Goal: Feedback & Contribution: Submit feedback/report problem

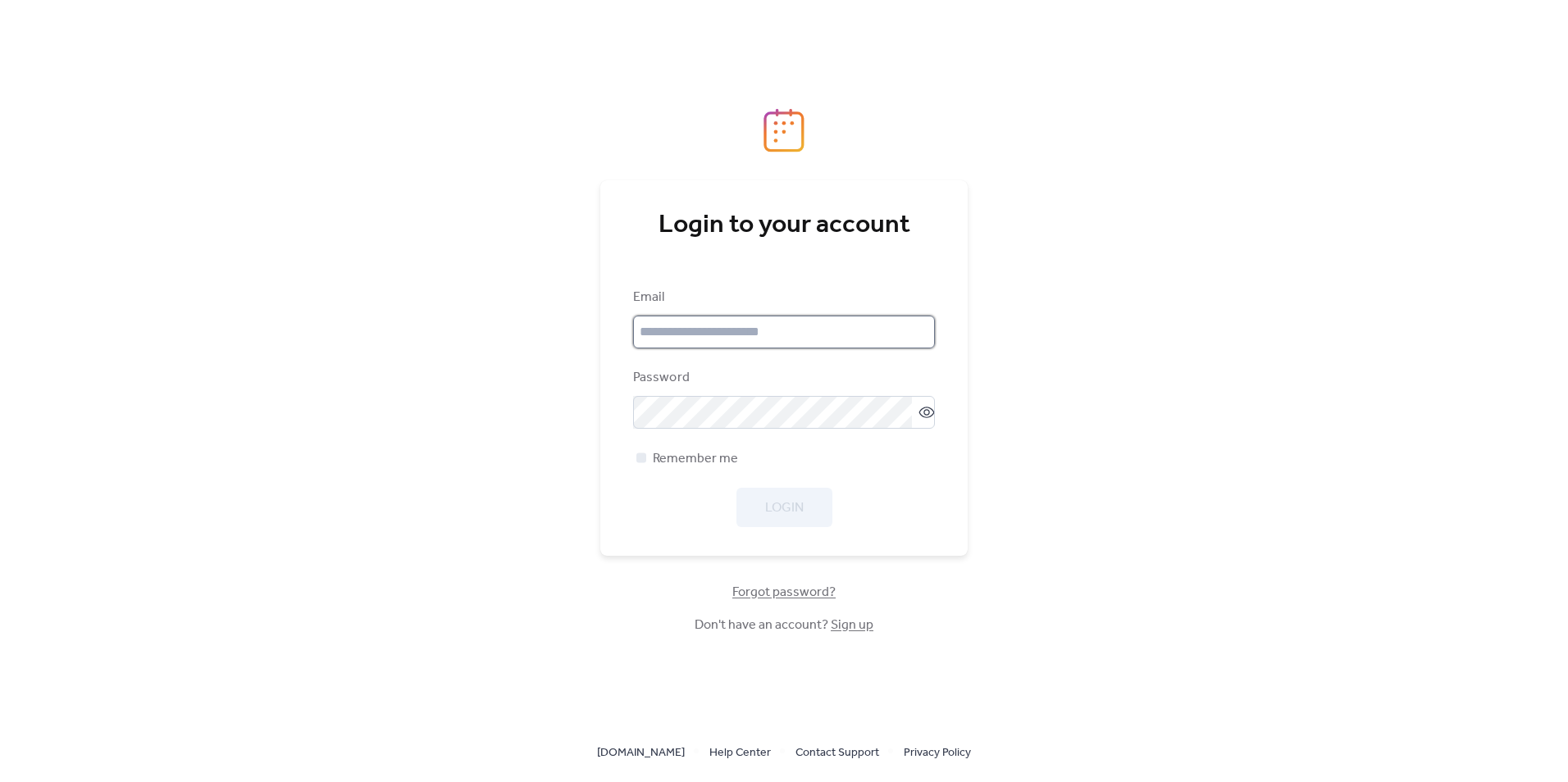
click at [682, 331] on input "email" at bounding box center [783, 331] width 301 height 33
type input "**********"
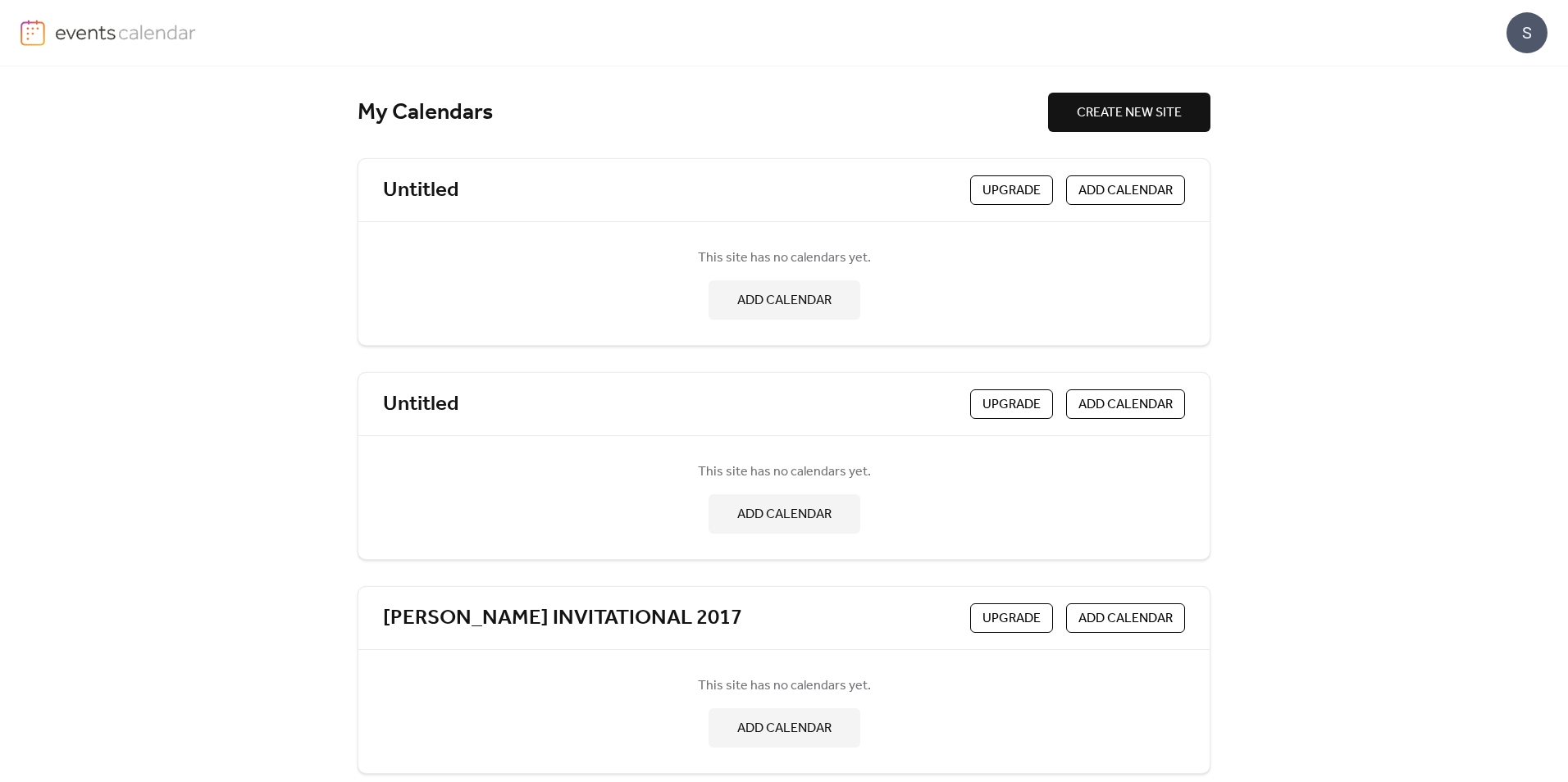
click at [1528, 26] on div "S" at bounding box center [1526, 32] width 41 height 41
click at [1498, 74] on span "Account" at bounding box center [1494, 74] width 49 height 20
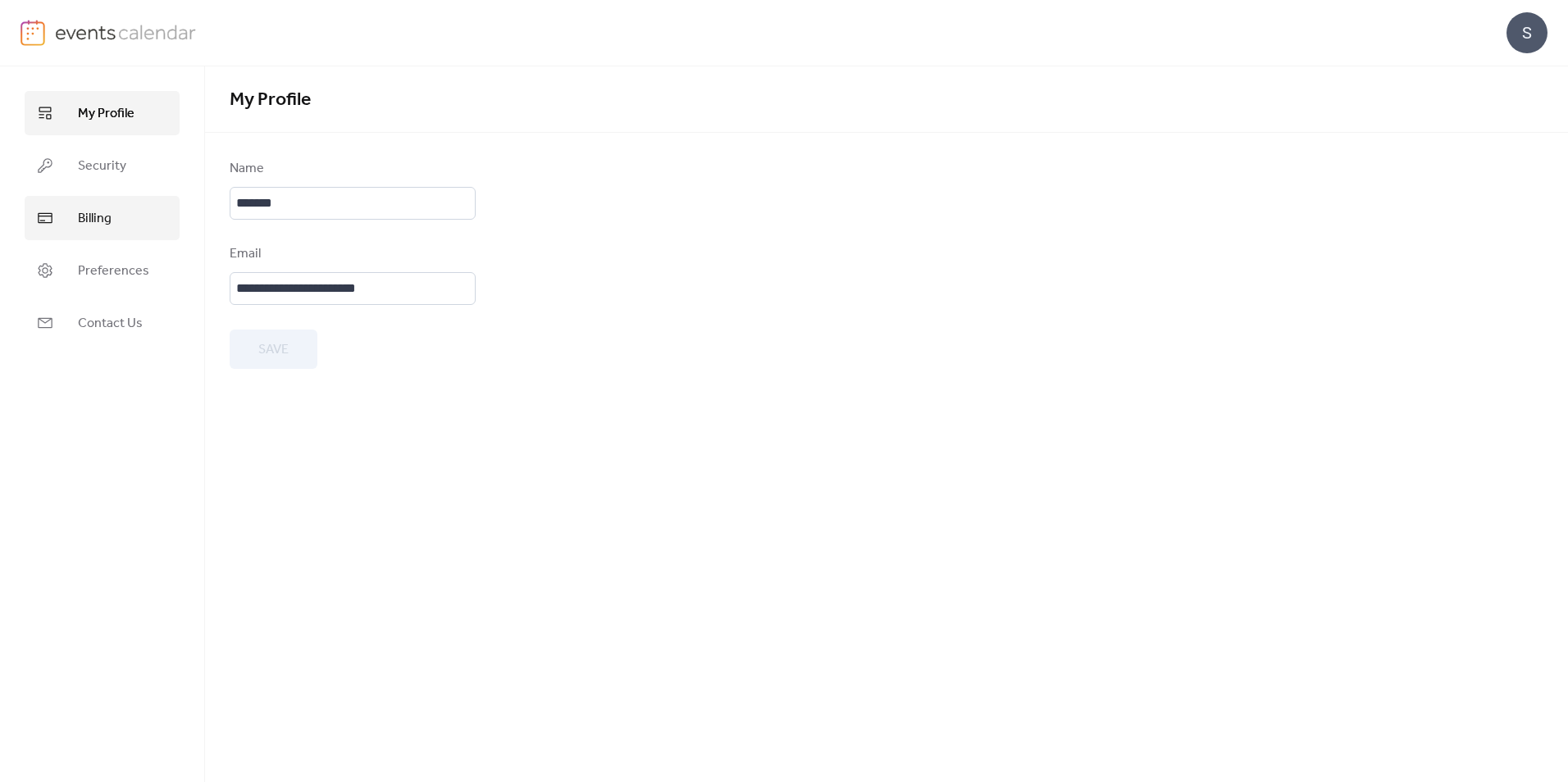
click at [84, 216] on span "Billing" at bounding box center [95, 219] width 34 height 20
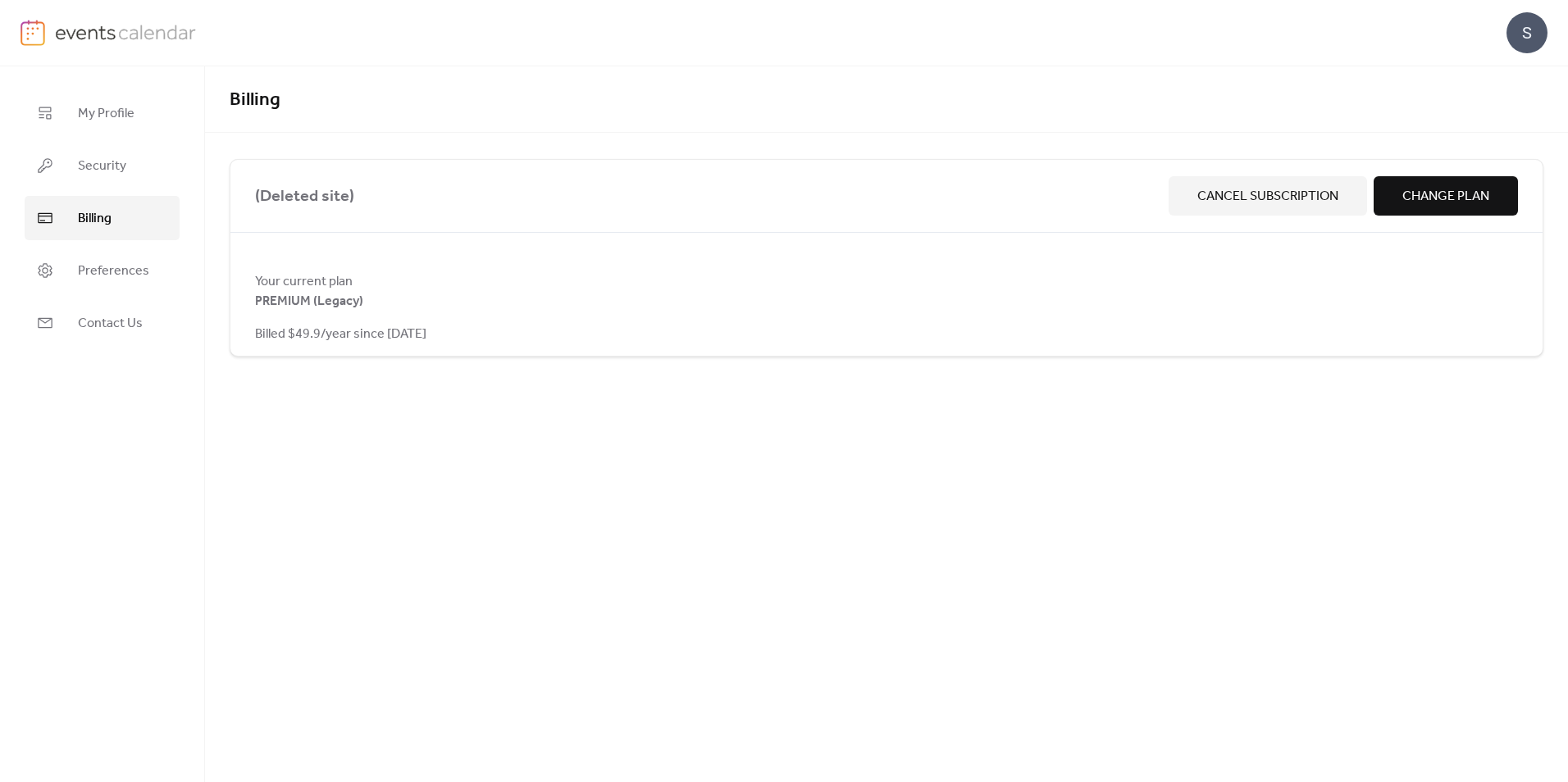
click at [1243, 190] on span "Cancel Subscription" at bounding box center [1269, 197] width 141 height 20
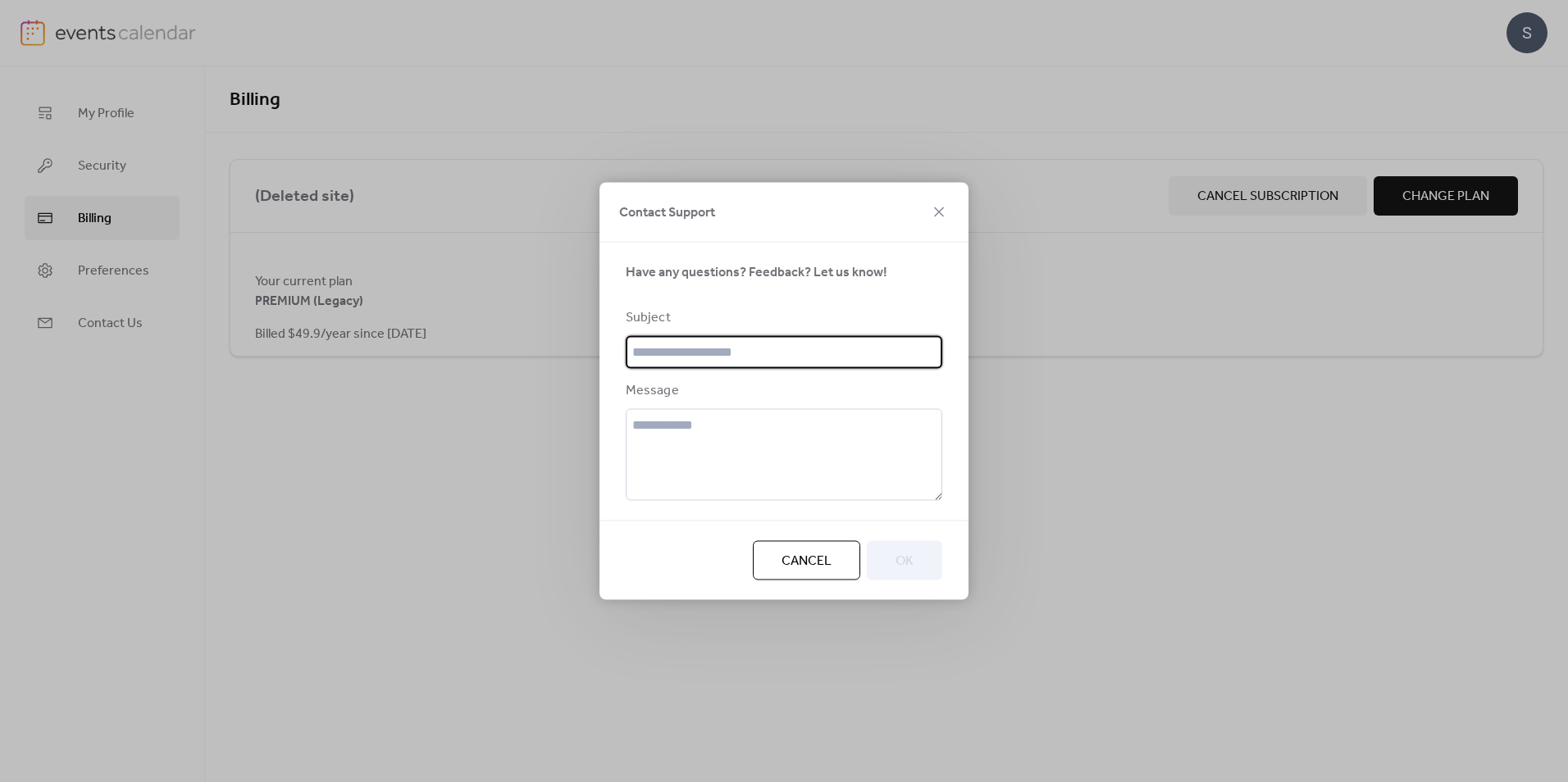
click at [649, 353] on input "text" at bounding box center [784, 352] width 316 height 33
type input "**********"
click at [668, 427] on textarea at bounding box center [784, 455] width 316 height 92
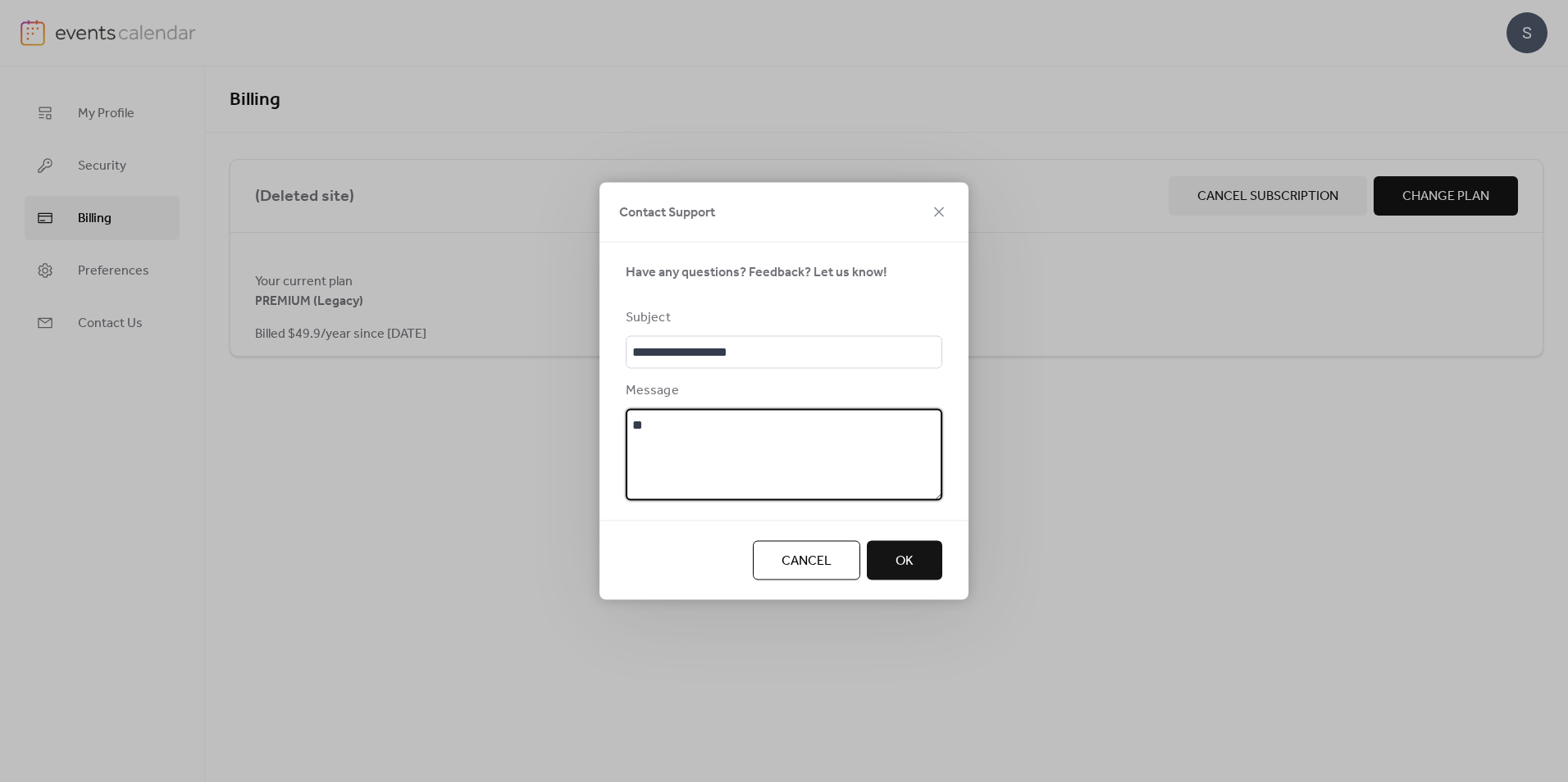
type textarea "*"
type textarea "**********"
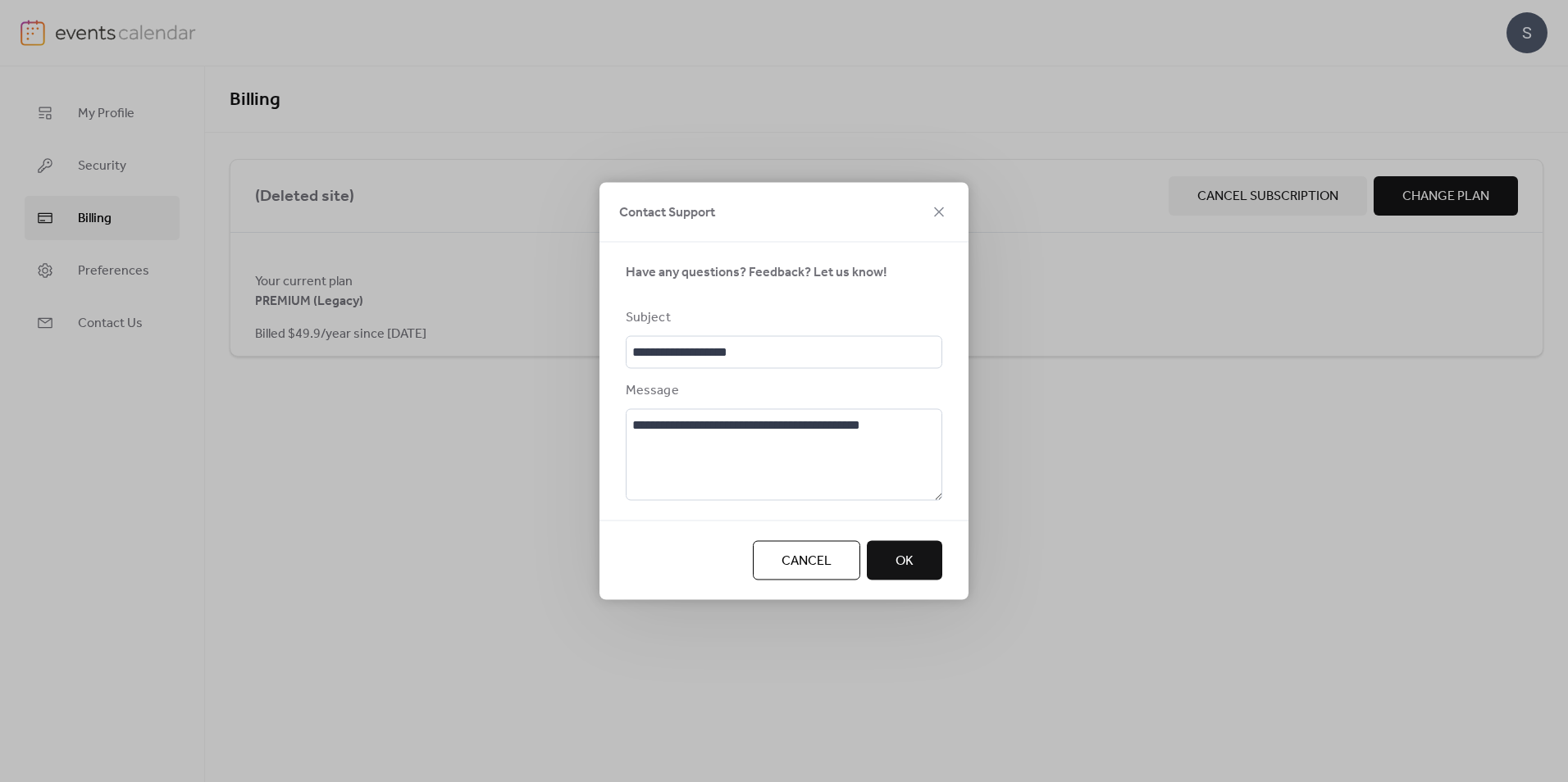
click at [895, 558] on span "OK" at bounding box center [904, 562] width 18 height 20
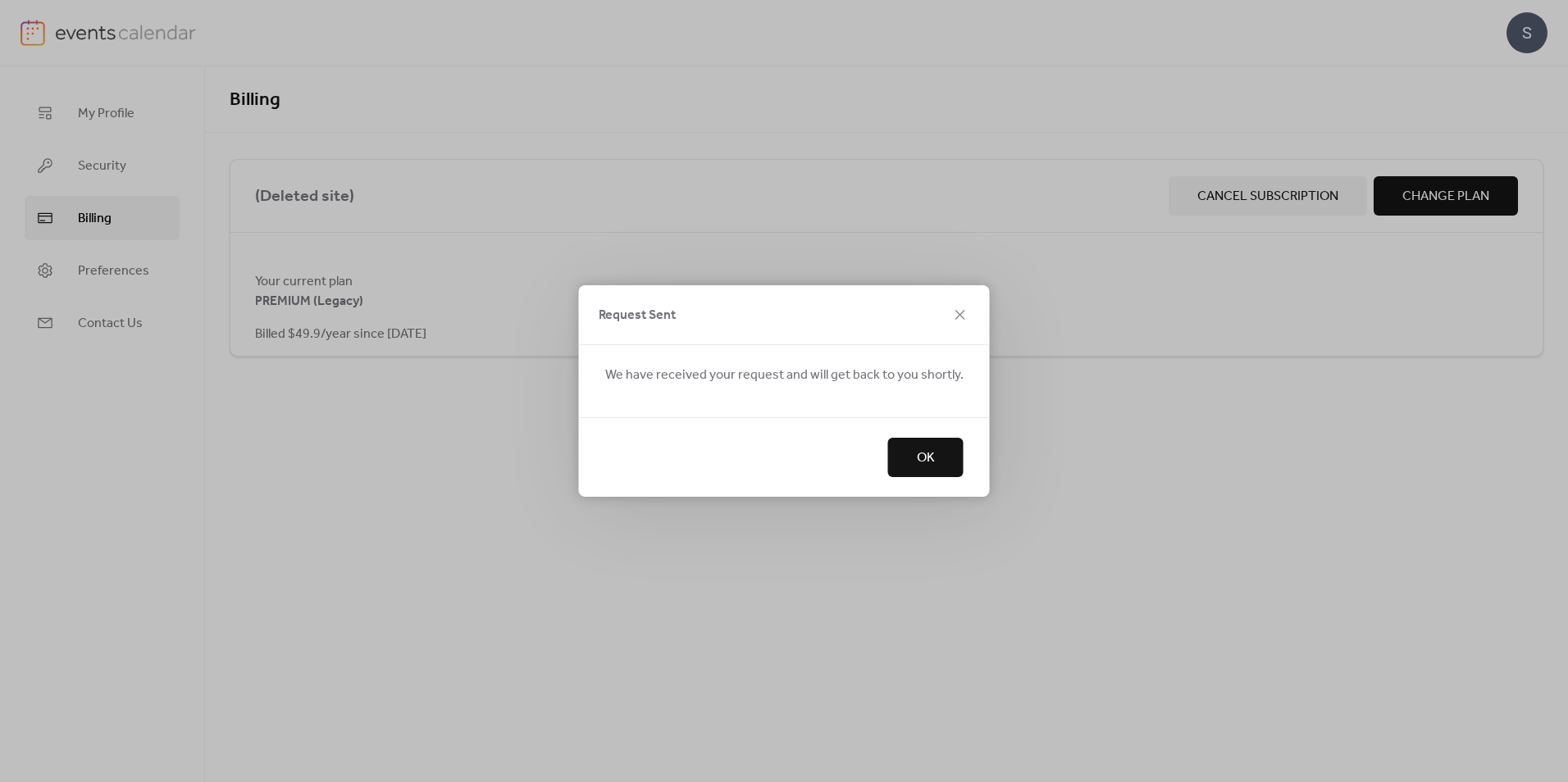
click at [922, 455] on span "OK" at bounding box center [926, 459] width 18 height 20
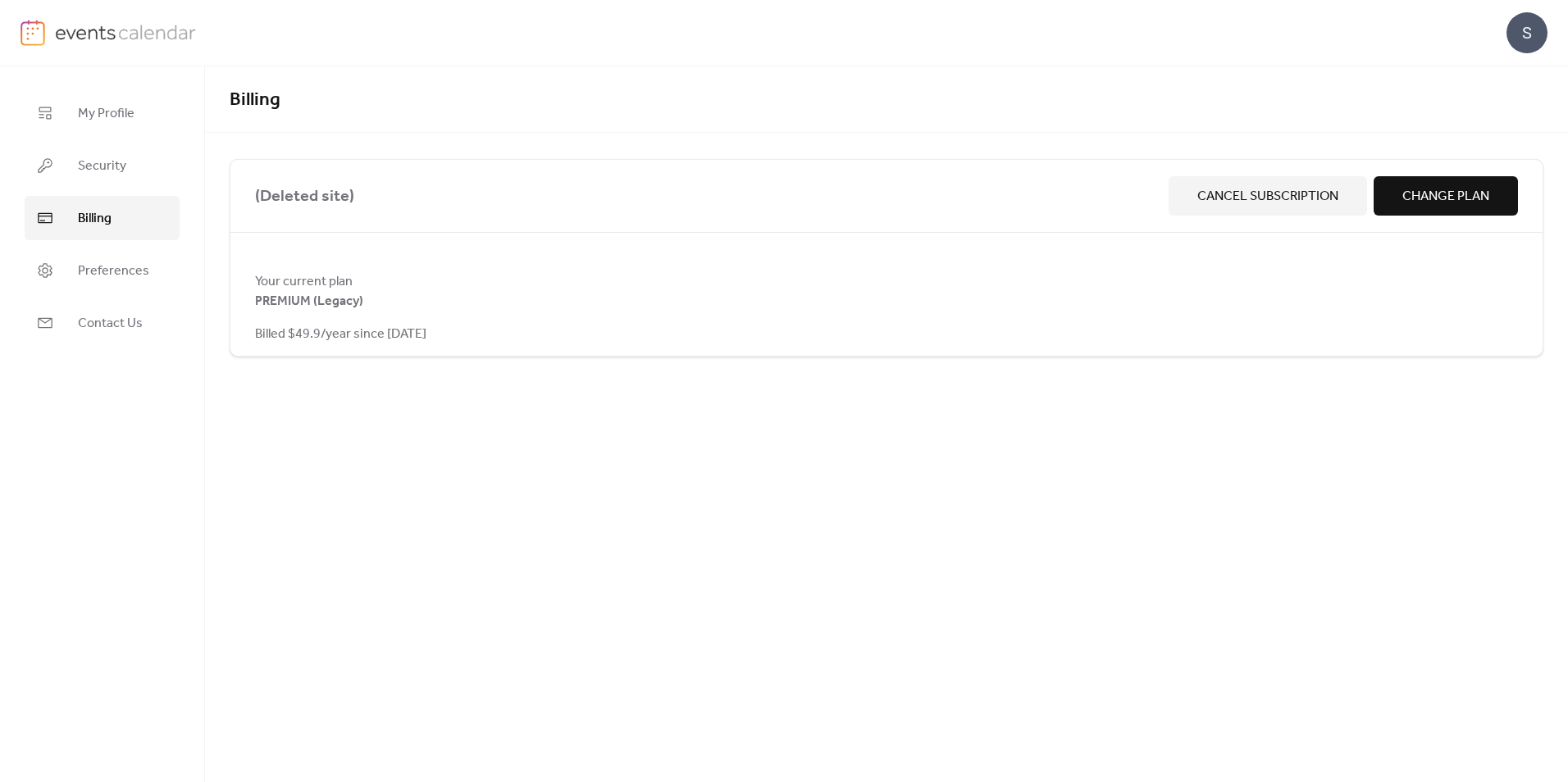
click at [1413, 189] on span "Change Plan" at bounding box center [1446, 197] width 87 height 20
click at [100, 109] on span "My Profile" at bounding box center [105, 114] width 57 height 20
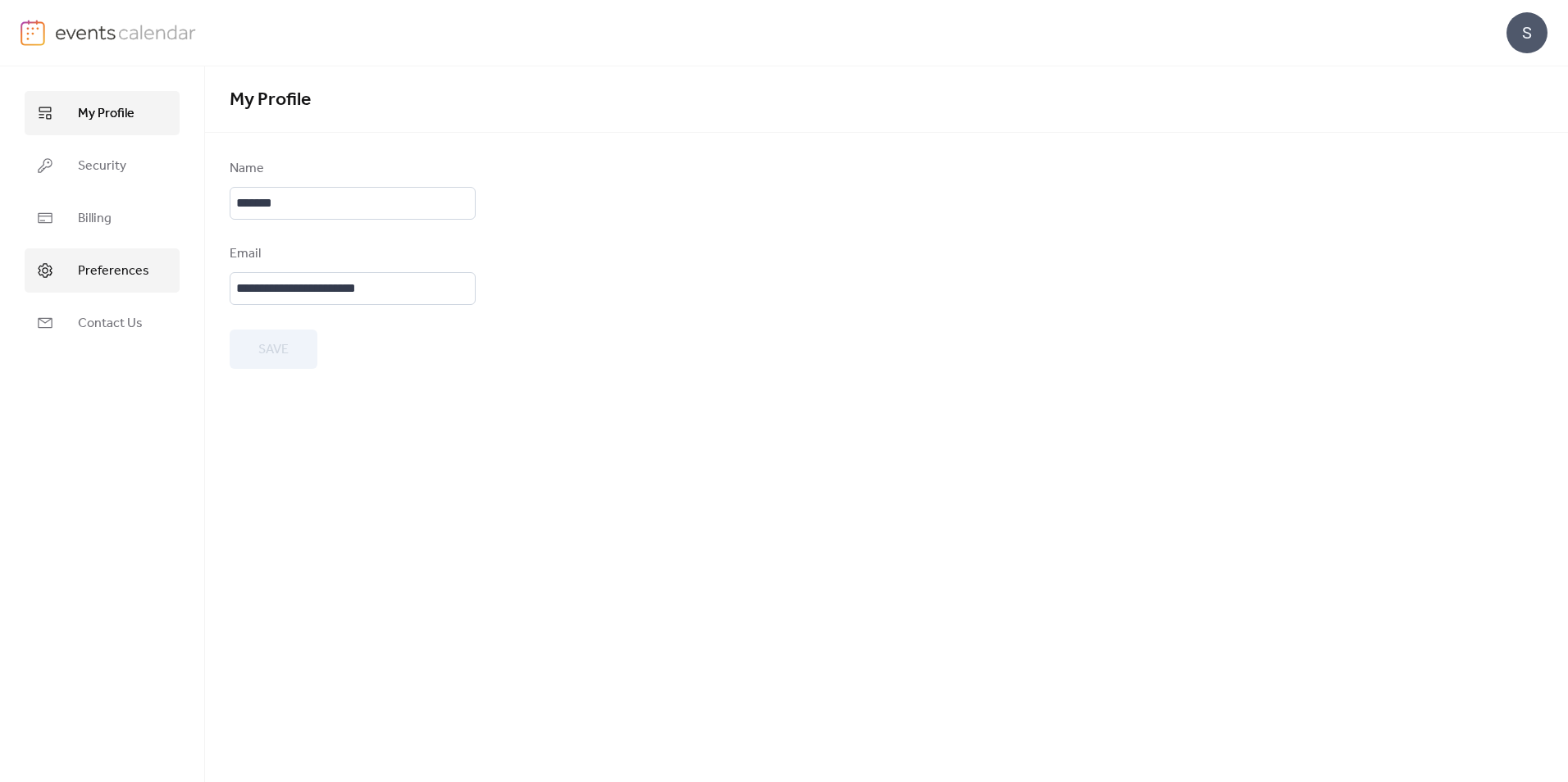
click at [93, 277] on span "Preferences" at bounding box center [113, 272] width 72 height 20
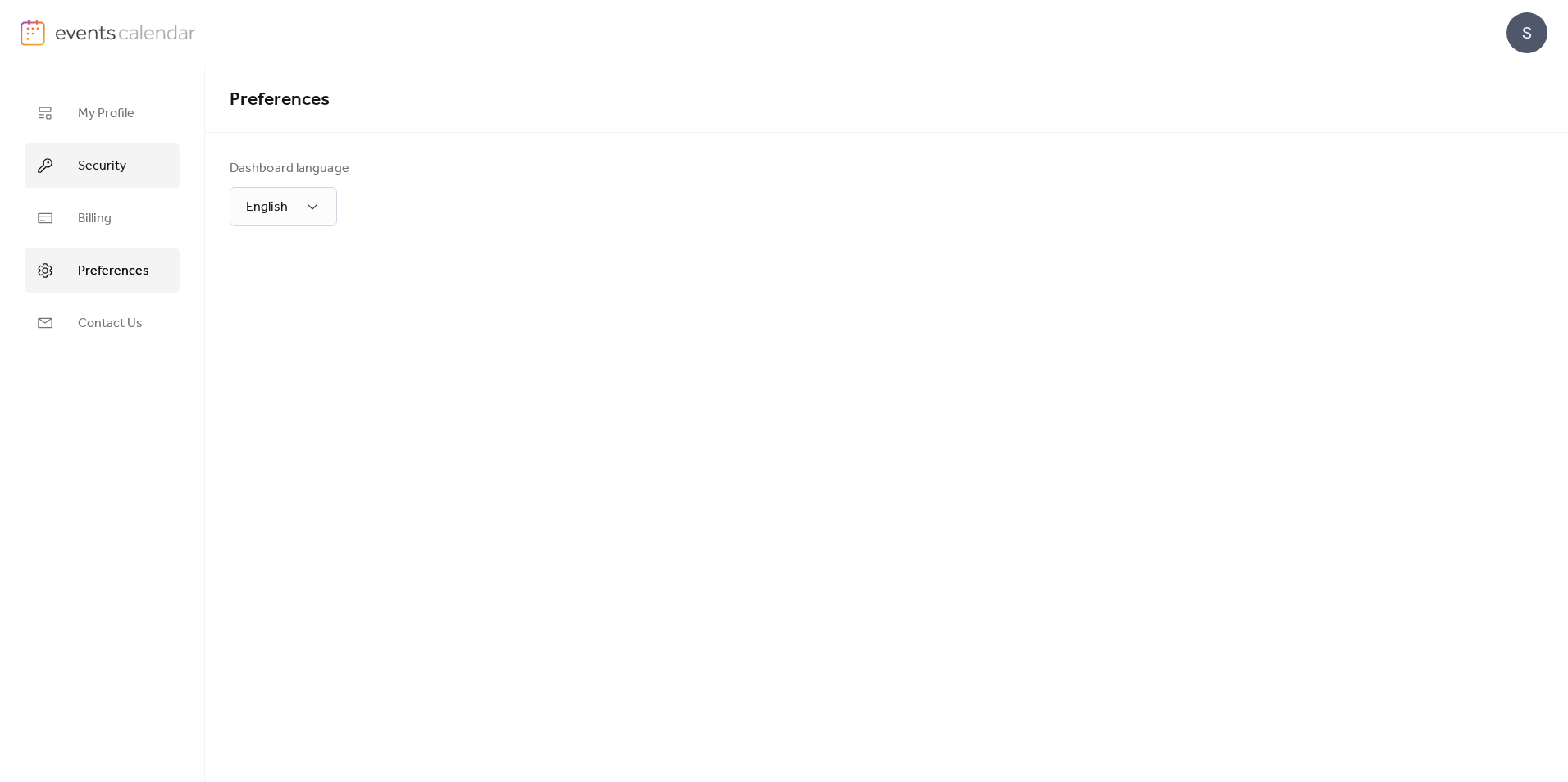
click at [93, 163] on span "Security" at bounding box center [101, 166] width 49 height 20
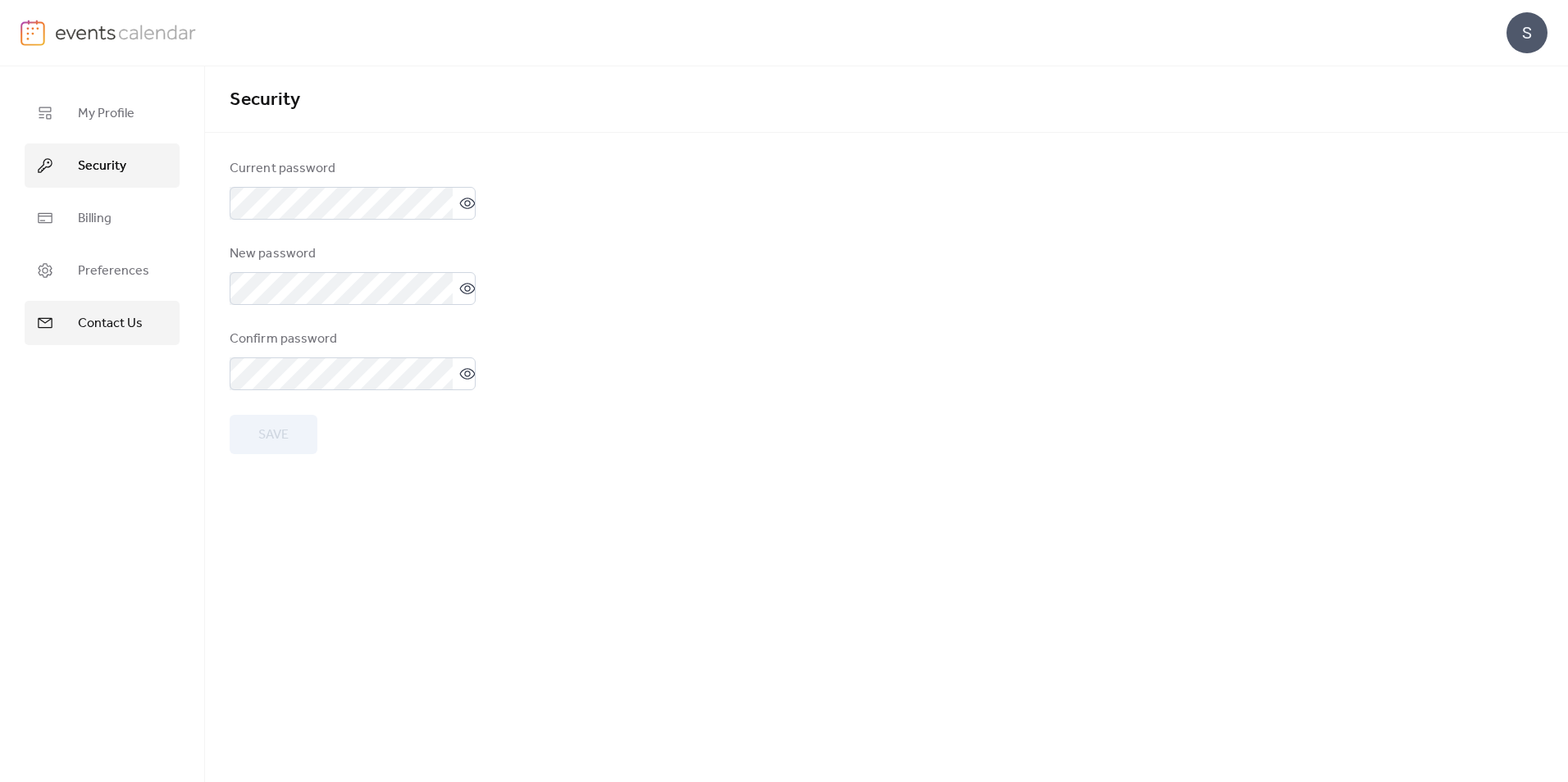
click at [97, 319] on span "Contact Us" at bounding box center [109, 324] width 65 height 20
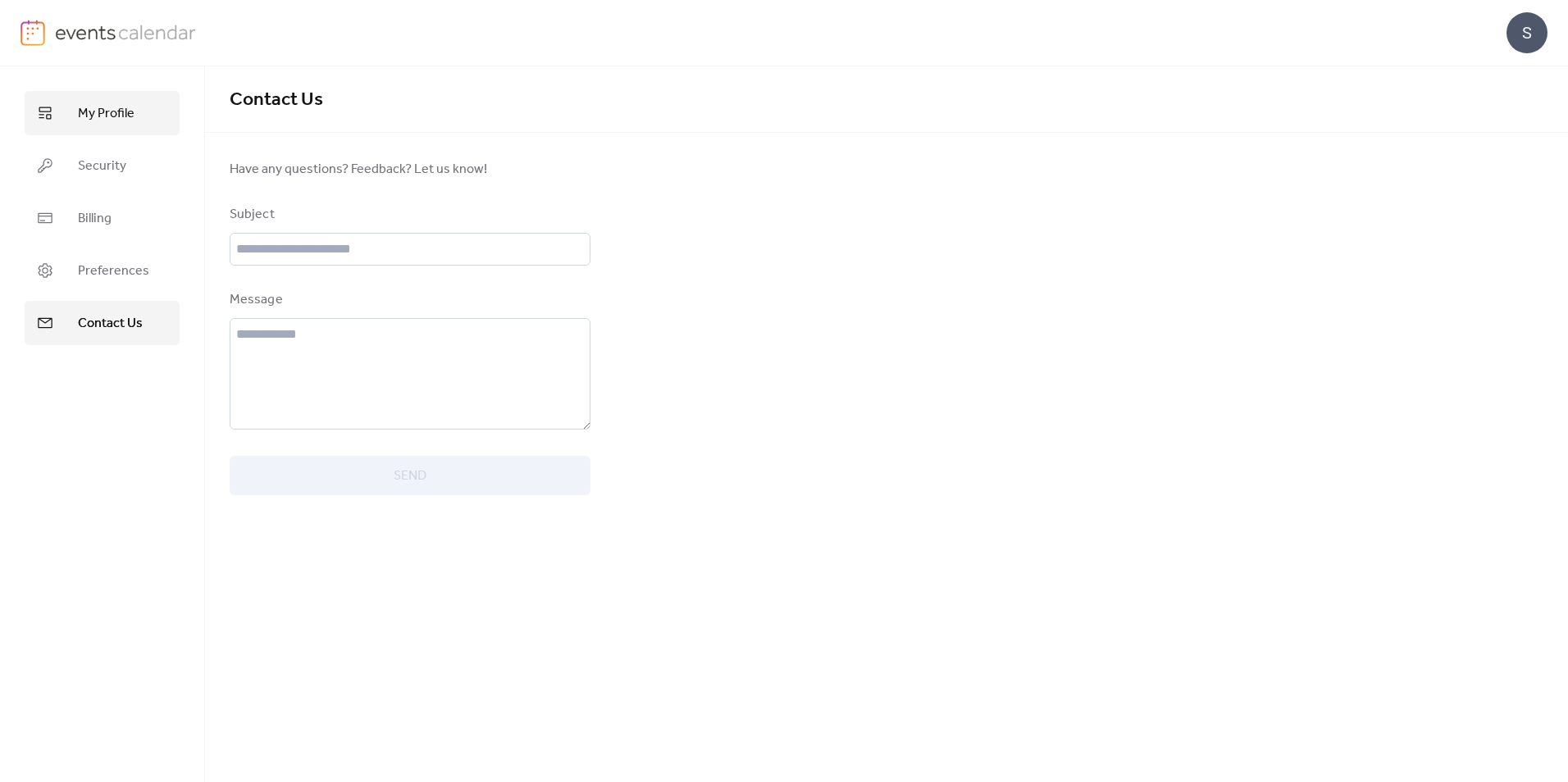
click at [96, 104] on span "My Profile" at bounding box center [105, 114] width 57 height 20
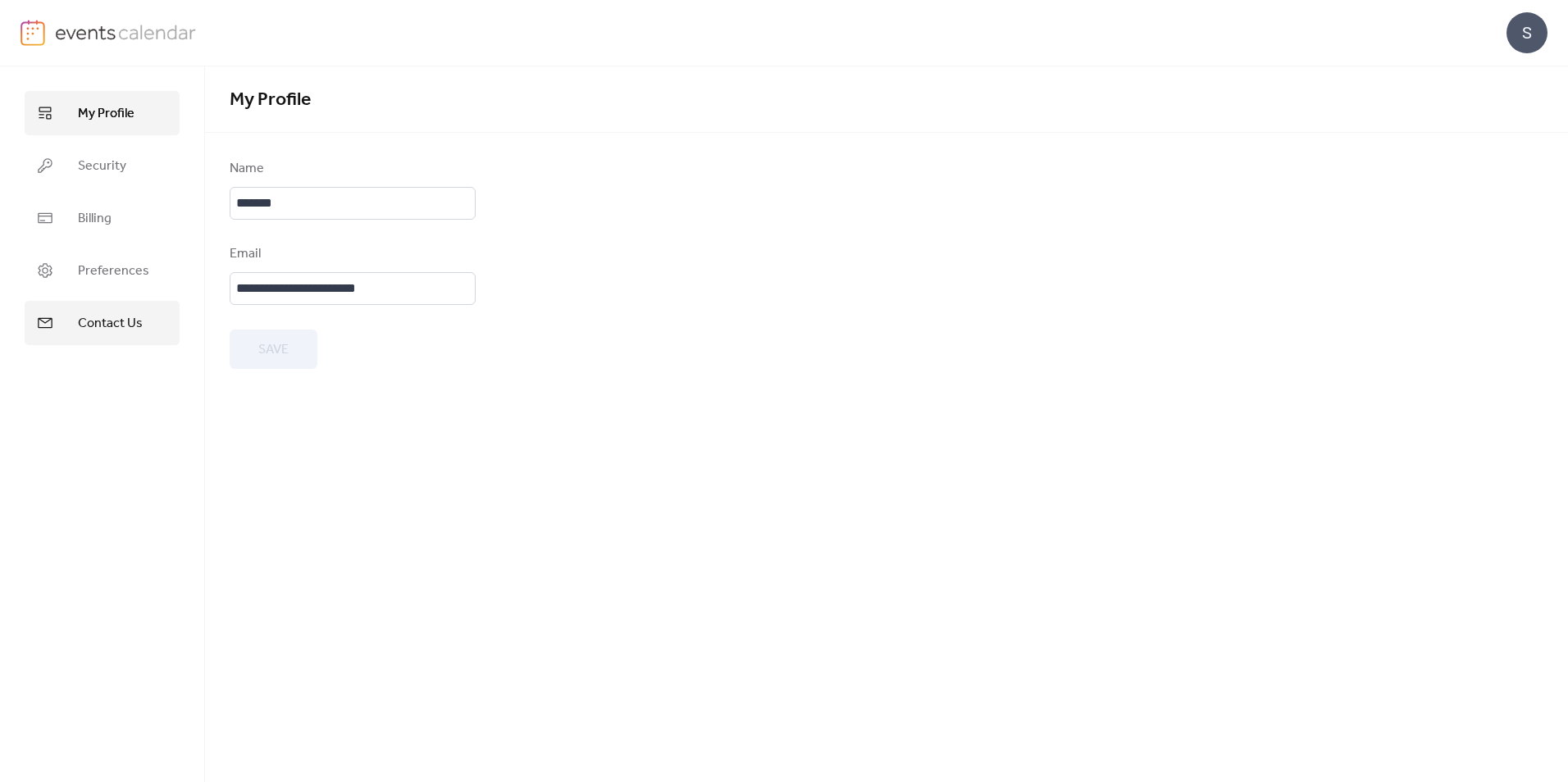
click at [108, 327] on span "Contact Us" at bounding box center [109, 324] width 65 height 20
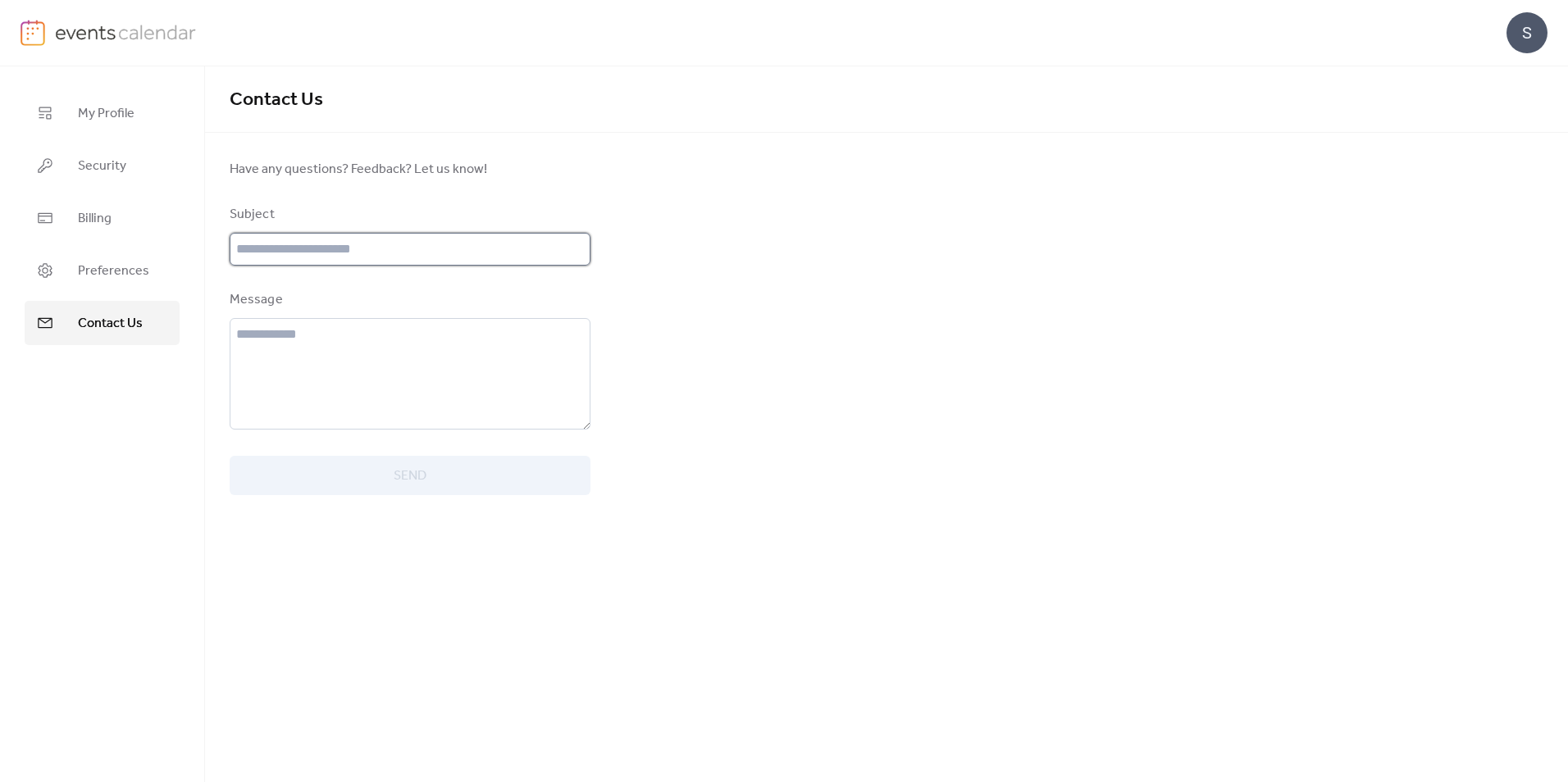
click at [260, 246] on input "text" at bounding box center [410, 249] width 361 height 33
type input "**********"
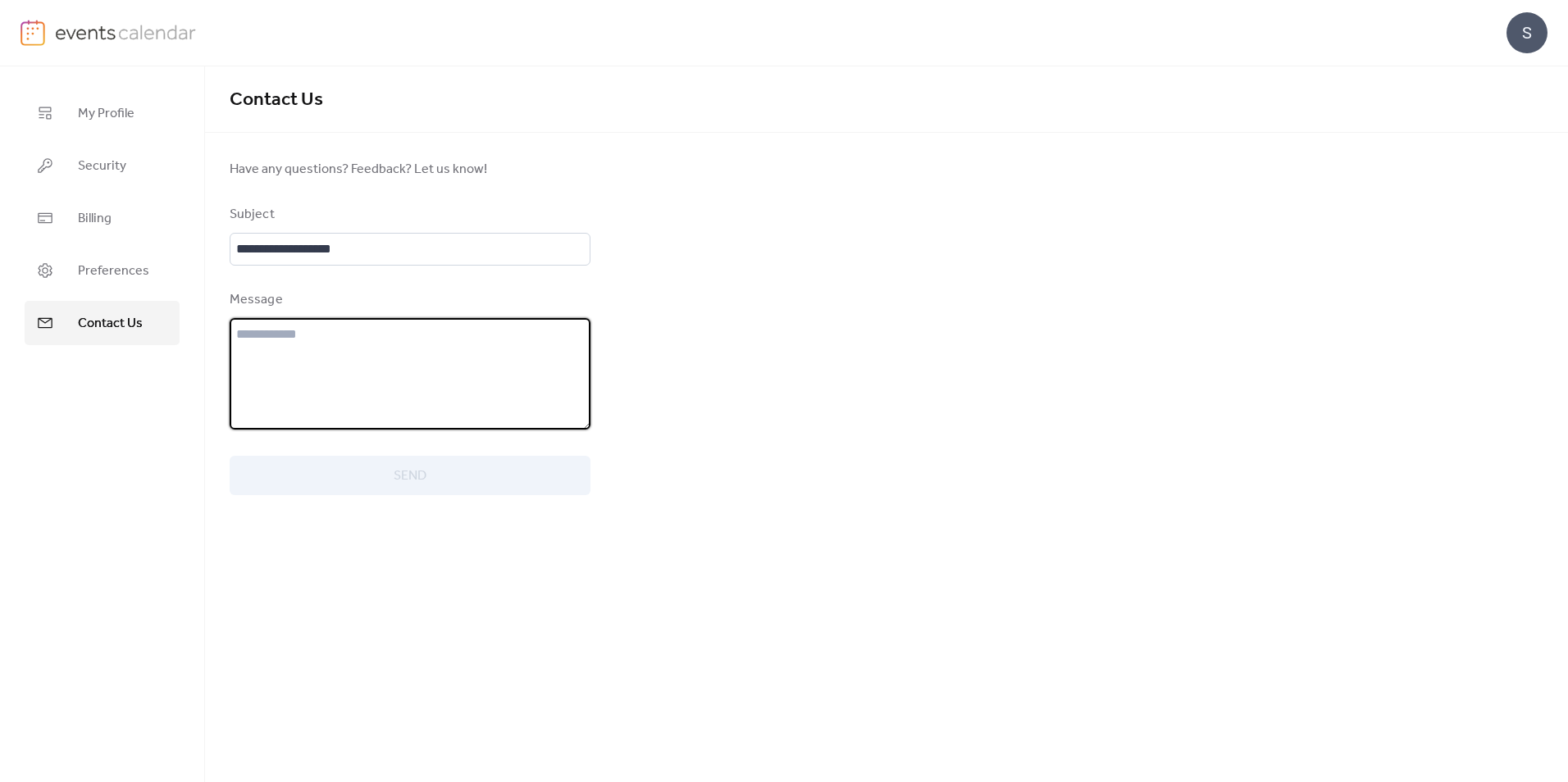
click at [264, 340] on textarea at bounding box center [410, 374] width 361 height 111
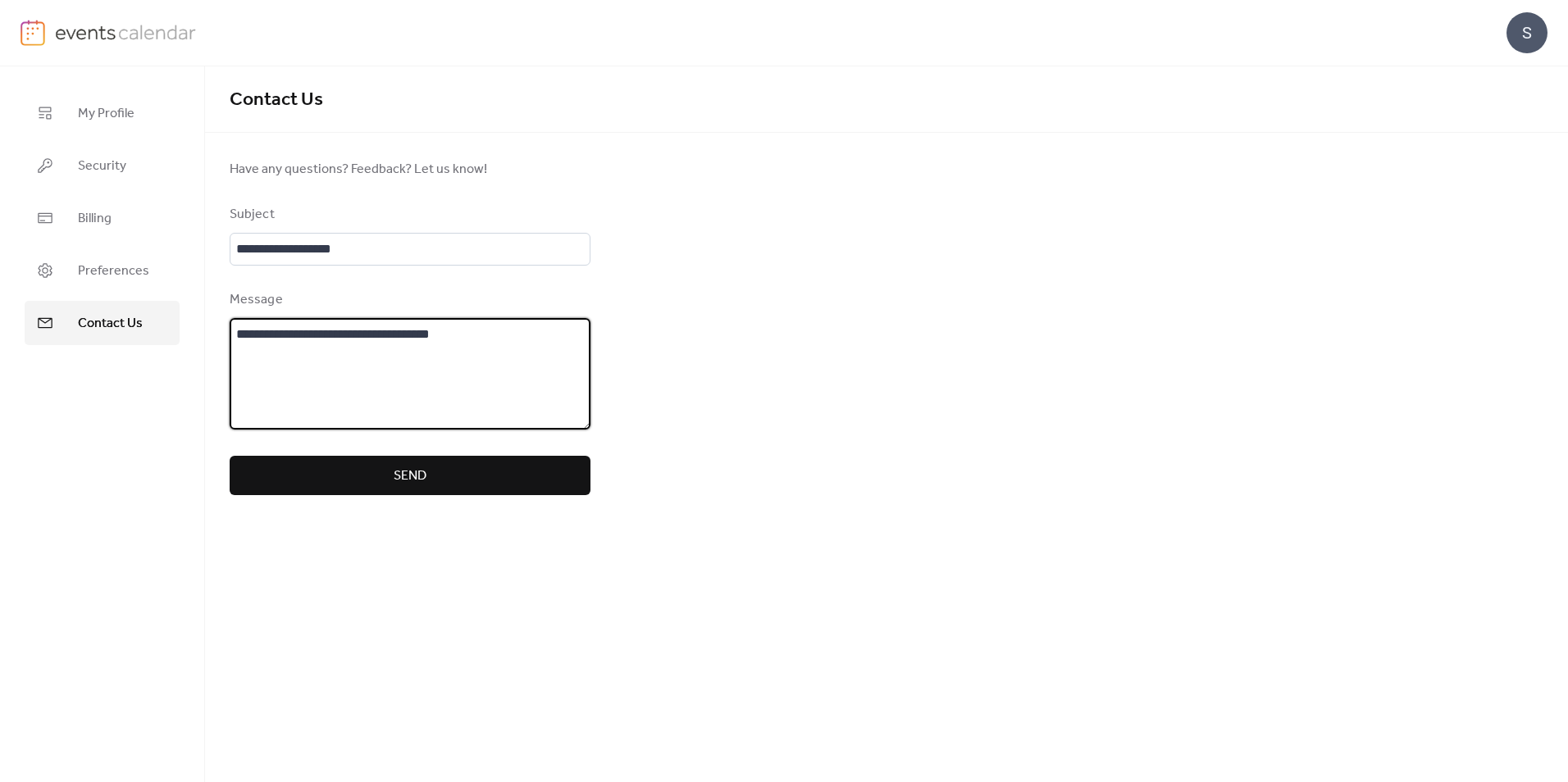
type textarea "**********"
click at [413, 470] on span "Send" at bounding box center [410, 477] width 33 height 20
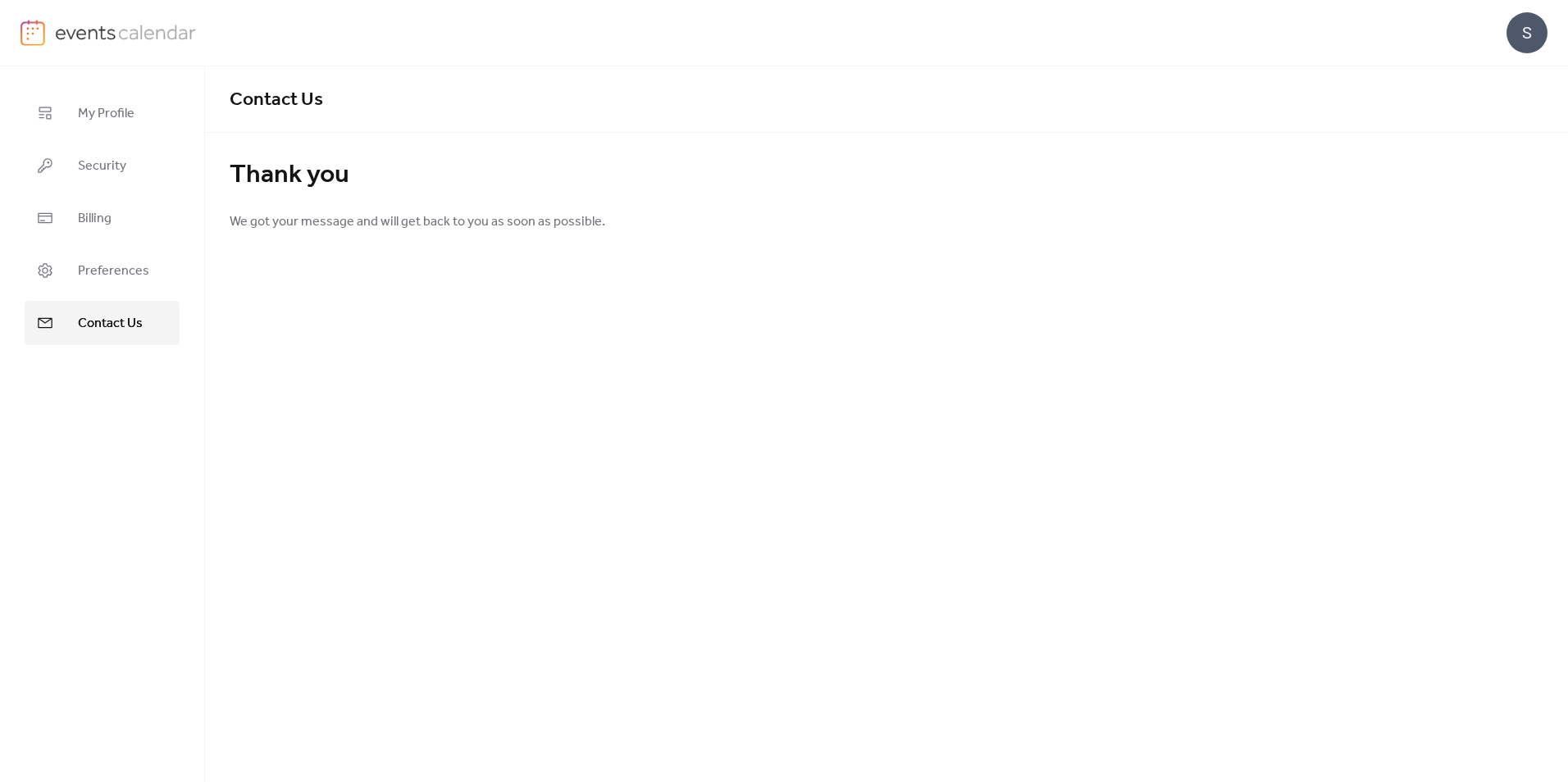
click at [78, 31] on img at bounding box center [125, 32] width 142 height 25
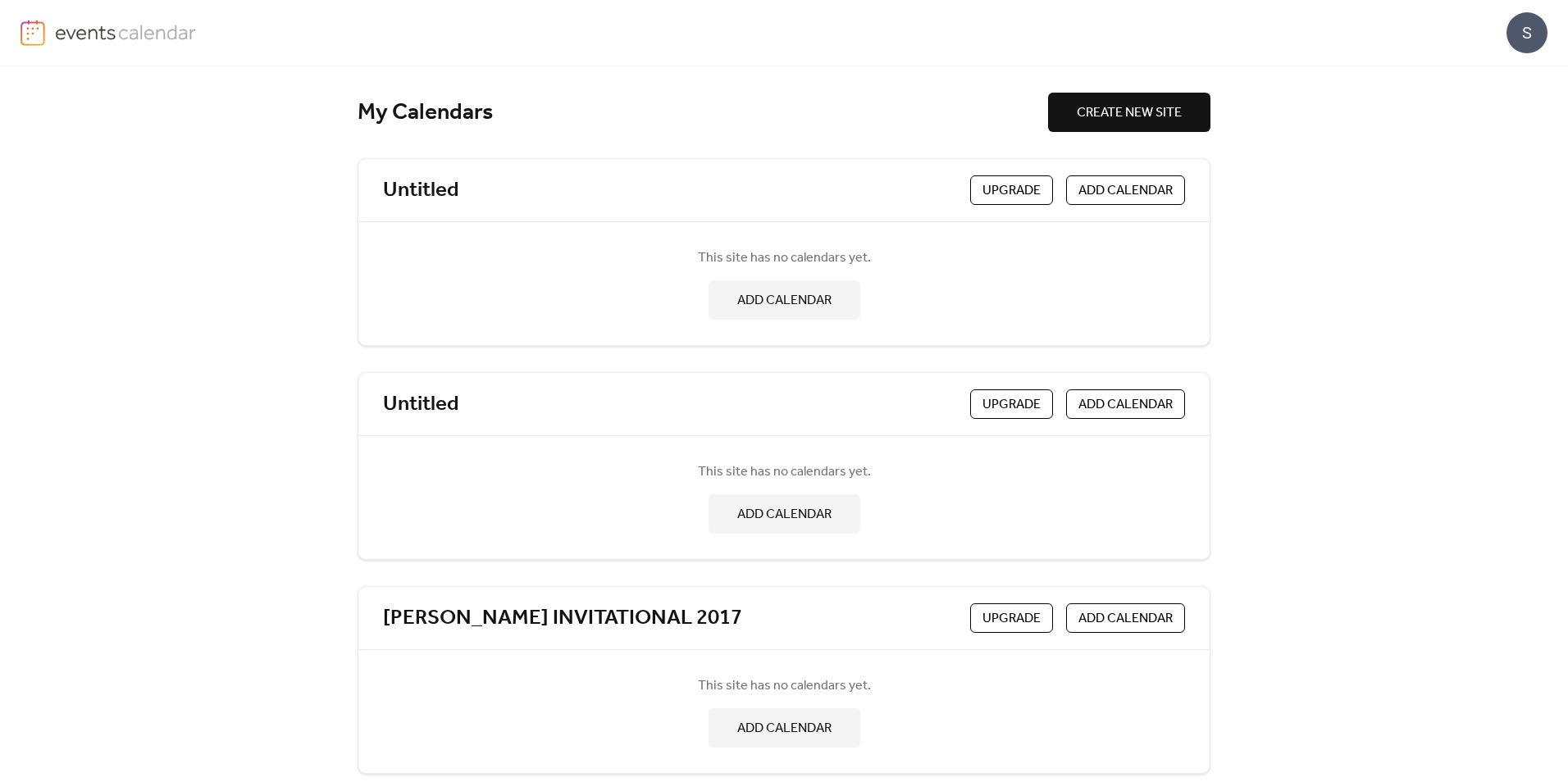
click at [79, 30] on img at bounding box center [125, 32] width 142 height 25
click at [29, 28] on img at bounding box center [33, 33] width 25 height 26
click at [1524, 25] on div "S" at bounding box center [1526, 32] width 41 height 41
click at [1491, 67] on span "Account" at bounding box center [1494, 74] width 49 height 20
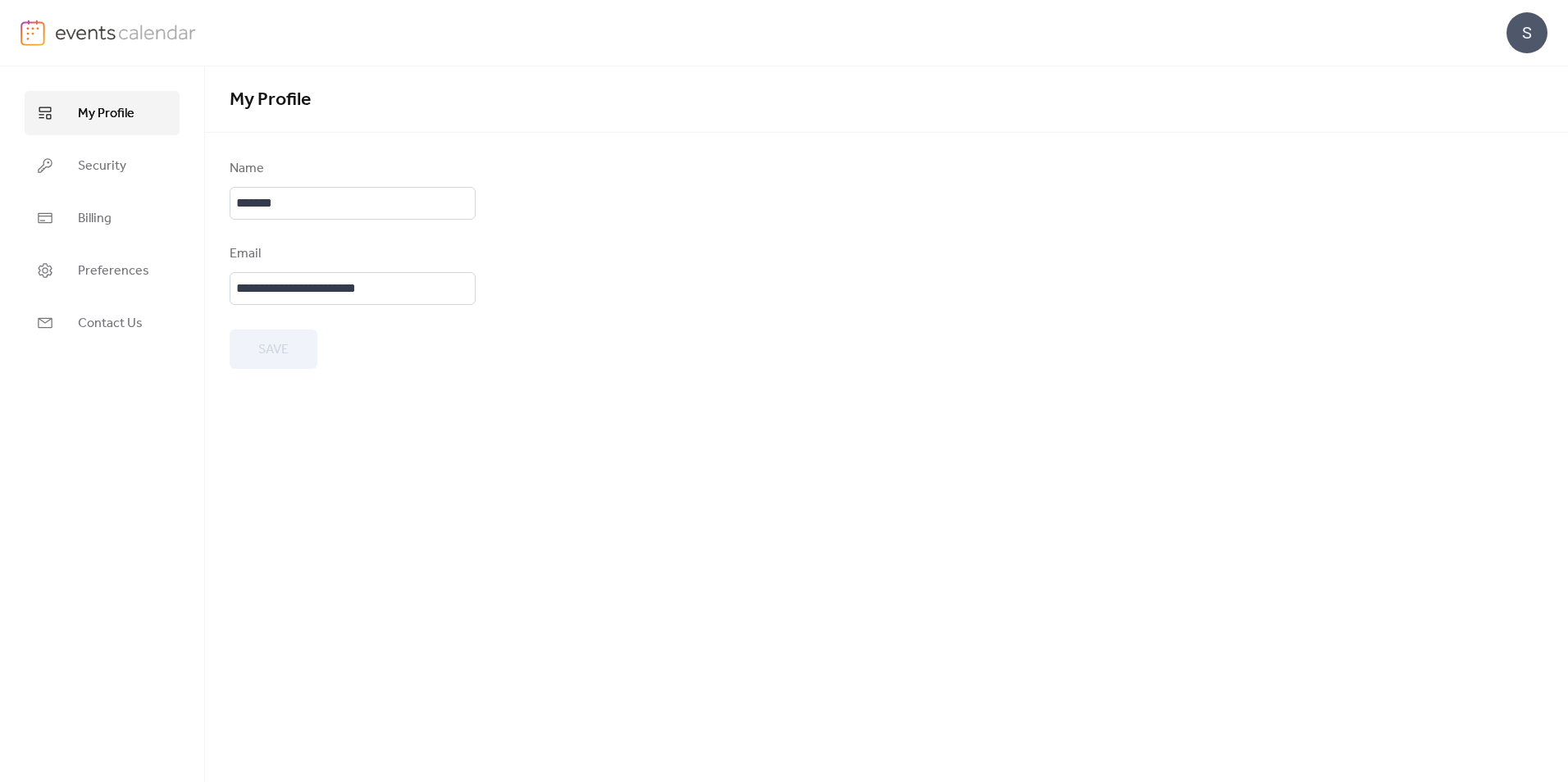
click at [90, 117] on span "My Profile" at bounding box center [105, 114] width 57 height 20
click at [95, 219] on span "Billing" at bounding box center [95, 219] width 34 height 20
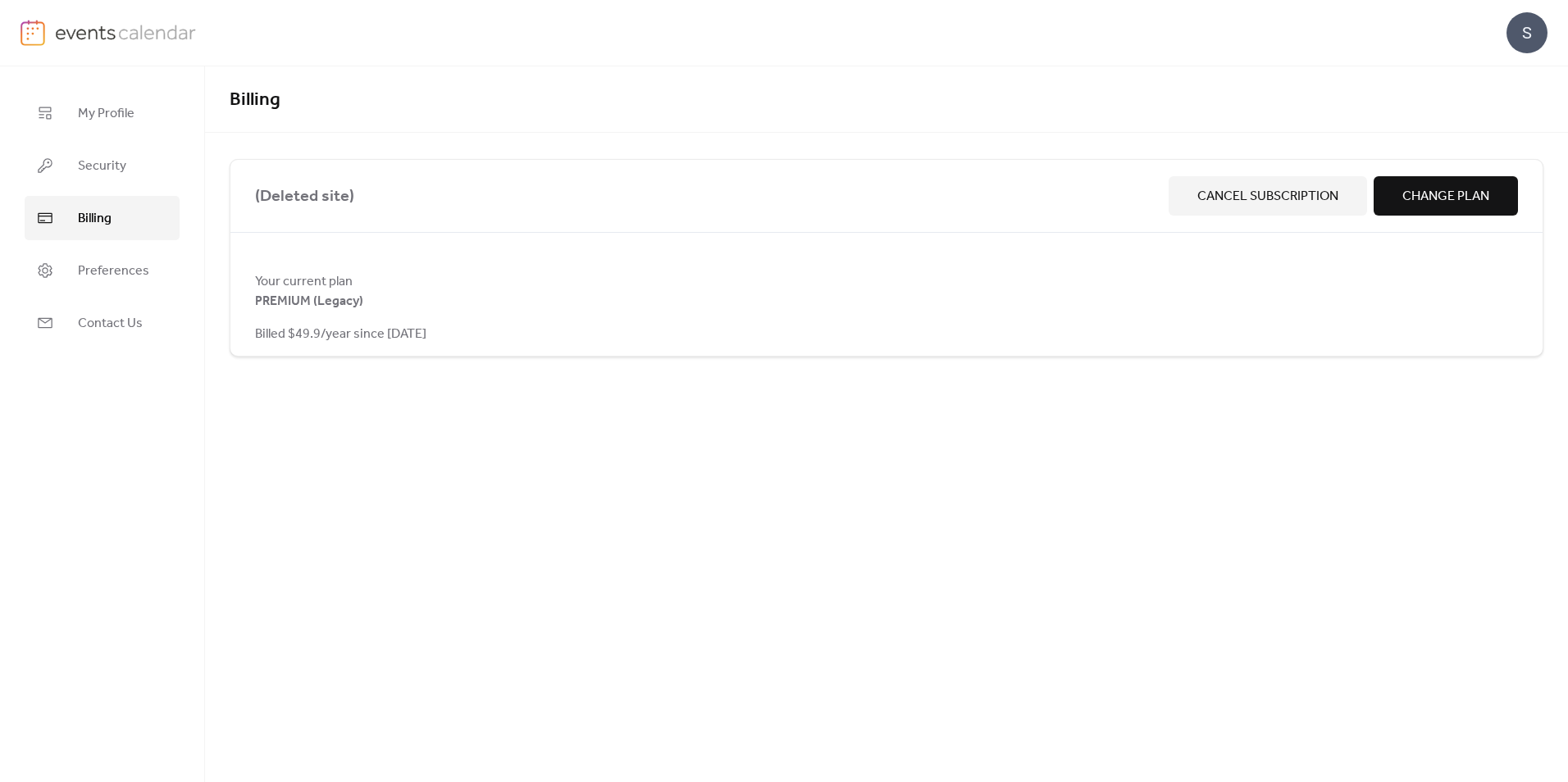
click at [1451, 187] on span "Change Plan" at bounding box center [1446, 197] width 87 height 20
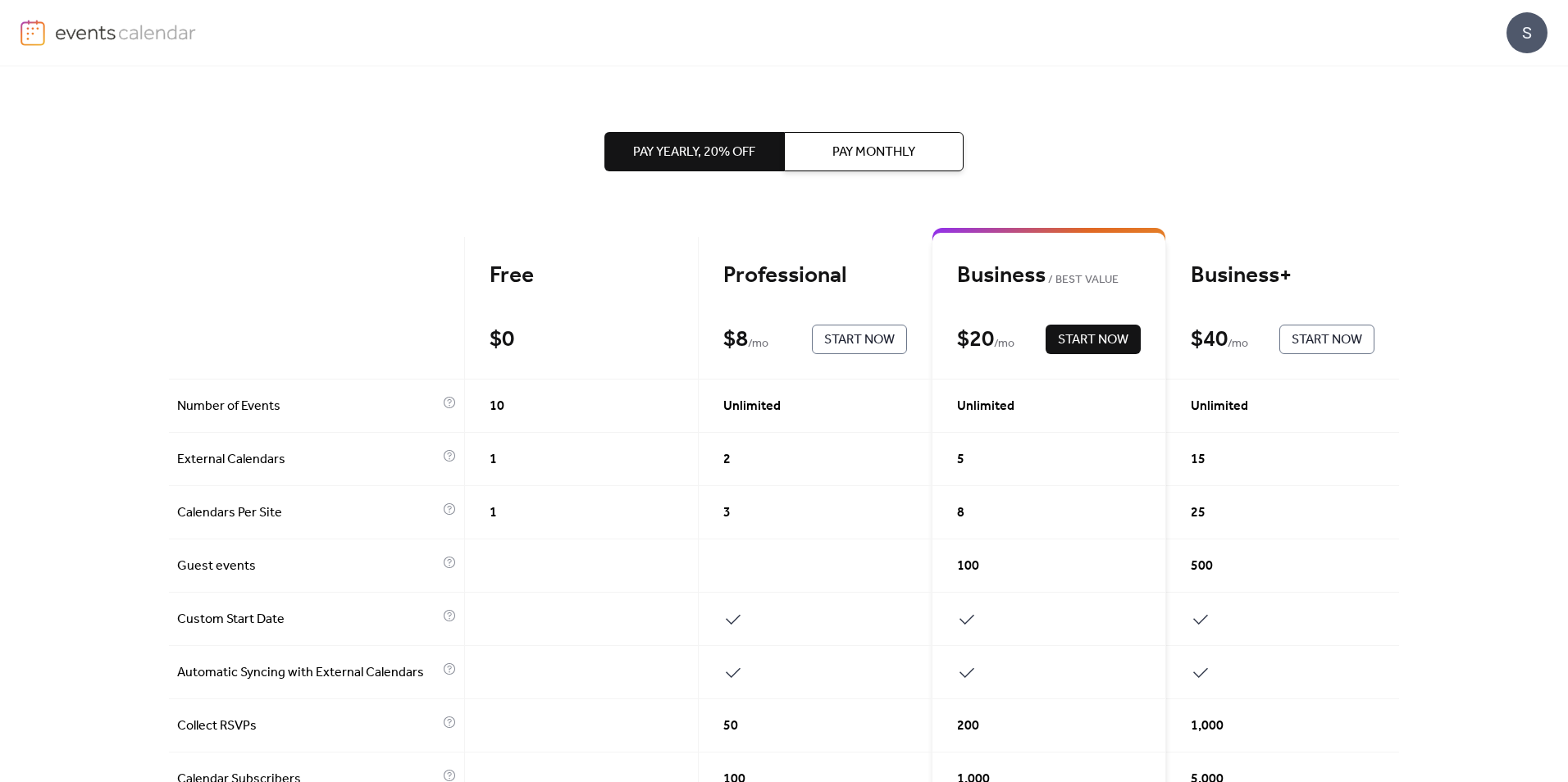
click at [40, 29] on img at bounding box center [33, 33] width 25 height 26
